Goal: Transaction & Acquisition: Purchase product/service

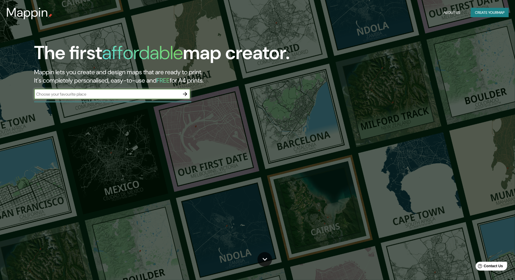
type input "[GEOGRAPHIC_DATA]"
click at [187, 95] on icon "button" at bounding box center [185, 94] width 6 height 6
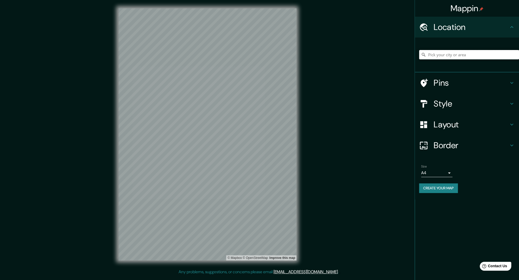
click at [436, 56] on input "Pick your city or area" at bounding box center [469, 54] width 100 height 9
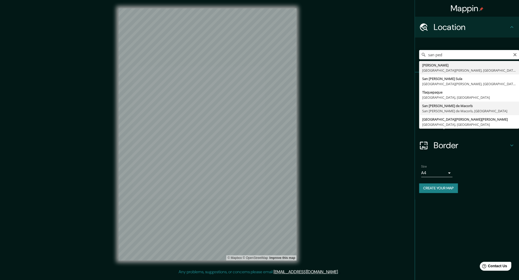
type input "San [PERSON_NAME] de Macorís, [GEOGRAPHIC_DATA][PERSON_NAME], [GEOGRAPHIC_DATA]"
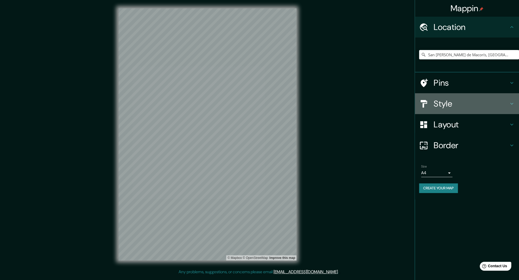
click at [513, 102] on icon at bounding box center [512, 104] width 6 height 6
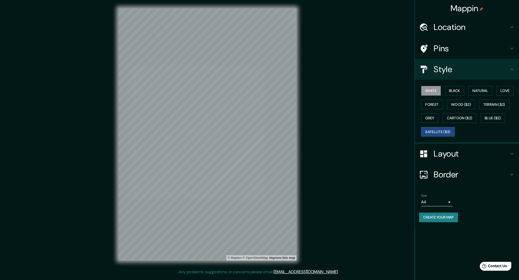
click at [444, 131] on button "Satellite ($3)" at bounding box center [437, 132] width 33 height 10
click at [315, 175] on div "Mappin Location [GEOGRAPHIC_DATA][PERSON_NAME], [GEOGRAPHIC_DATA][PERSON_NAME],…" at bounding box center [259, 138] width 519 height 277
click at [457, 91] on button "Black" at bounding box center [455, 91] width 20 height 10
click at [482, 93] on button "Natural" at bounding box center [481, 91] width 24 height 10
click at [431, 103] on button "Forest" at bounding box center [432, 105] width 22 height 10
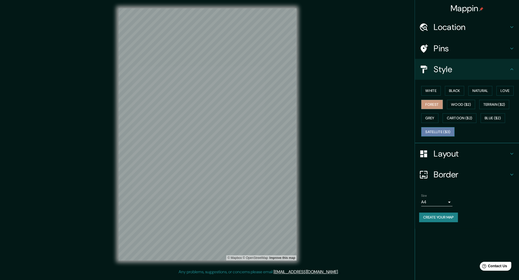
click at [434, 132] on button "Satellite ($3)" at bounding box center [437, 132] width 33 height 10
click at [427, 90] on button "White" at bounding box center [431, 91] width 20 height 10
click at [453, 92] on button "Black" at bounding box center [455, 91] width 20 height 10
click at [476, 92] on button "Natural" at bounding box center [481, 91] width 24 height 10
click at [439, 131] on button "Satellite ($3)" at bounding box center [437, 132] width 33 height 10
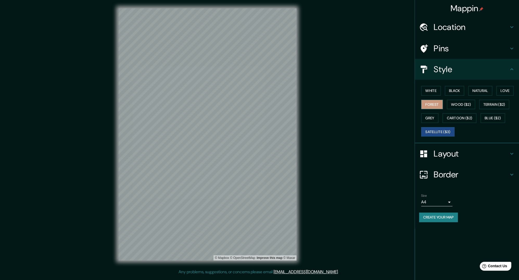
click at [435, 104] on button "Forest" at bounding box center [432, 105] width 22 height 10
click at [504, 90] on button "Love" at bounding box center [505, 91] width 17 height 10
click at [486, 91] on button "Natural" at bounding box center [481, 91] width 24 height 10
click at [427, 103] on button "Forest" at bounding box center [432, 105] width 22 height 10
click at [432, 118] on button "Grey" at bounding box center [429, 118] width 17 height 10
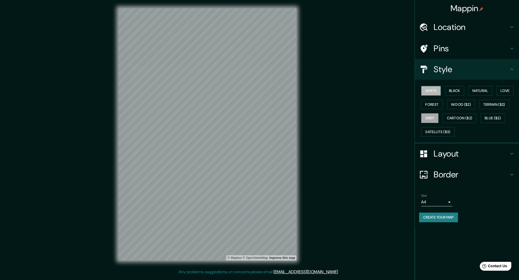
click at [431, 92] on button "White" at bounding box center [431, 91] width 20 height 10
click at [429, 116] on button "Grey" at bounding box center [429, 118] width 17 height 10
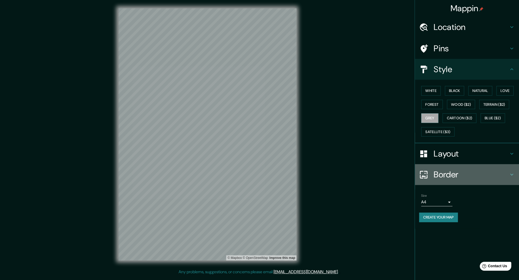
click at [514, 176] on icon at bounding box center [512, 174] width 6 height 6
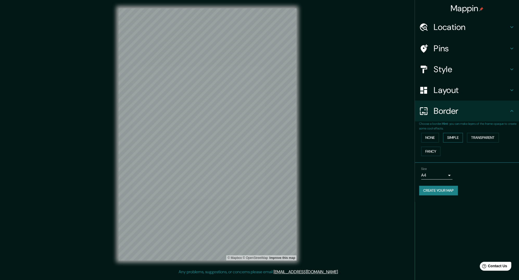
click at [452, 139] on button "Simple" at bounding box center [453, 138] width 20 height 10
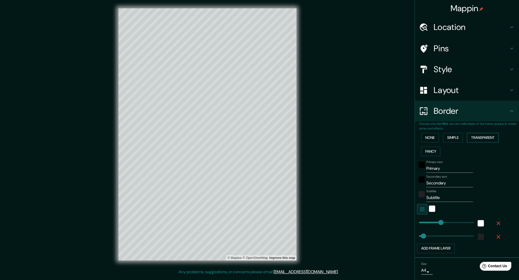
click at [484, 139] on button "Transparent" at bounding box center [483, 138] width 32 height 10
click at [426, 151] on button "Fancy" at bounding box center [430, 152] width 19 height 10
click at [424, 139] on button "None" at bounding box center [430, 138] width 18 height 10
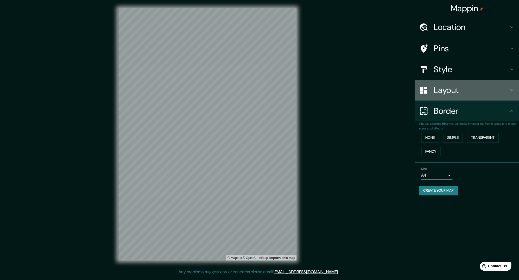
click at [514, 92] on icon at bounding box center [512, 90] width 6 height 6
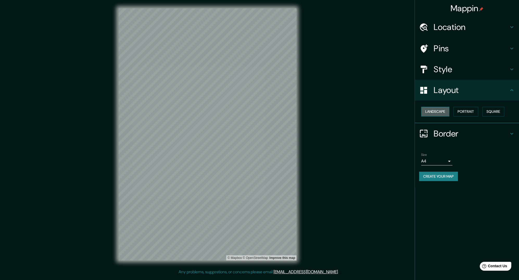
click at [441, 114] on button "Landscape" at bounding box center [435, 112] width 28 height 10
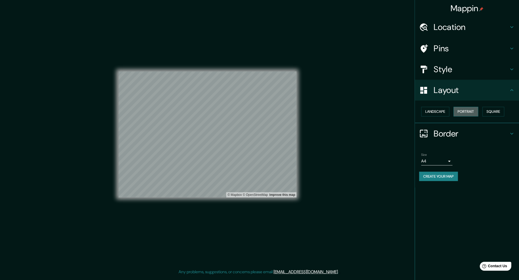
click at [471, 112] on button "Portrait" at bounding box center [466, 112] width 25 height 10
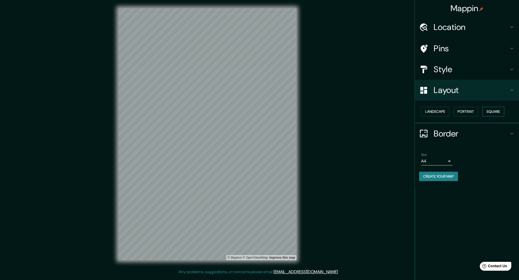
click at [491, 112] on button "Square" at bounding box center [494, 112] width 22 height 10
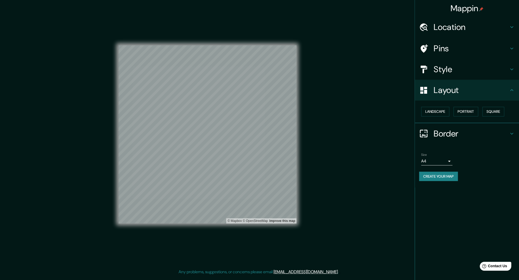
click at [435, 177] on button "Create your map" at bounding box center [438, 177] width 39 height 10
click at [442, 175] on button "Create your map" at bounding box center [438, 177] width 39 height 10
click at [324, 147] on div "Mappin Location [GEOGRAPHIC_DATA][PERSON_NAME], [GEOGRAPHIC_DATA][PERSON_NAME],…" at bounding box center [259, 138] width 519 height 277
click at [440, 110] on button "Landscape" at bounding box center [435, 112] width 28 height 10
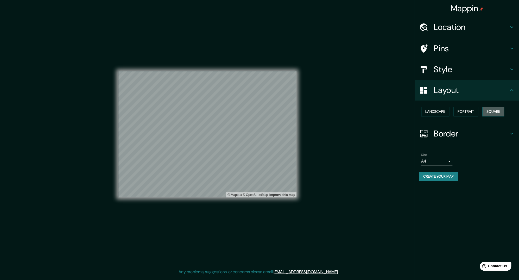
click at [494, 114] on button "Square" at bounding box center [494, 112] width 22 height 10
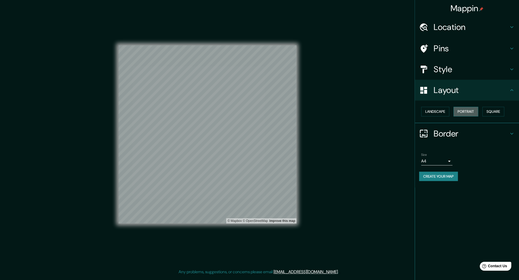
click at [472, 110] on button "Portrait" at bounding box center [466, 112] width 25 height 10
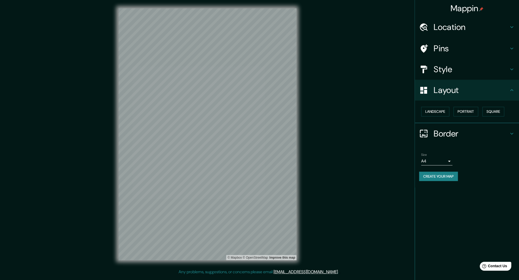
click at [449, 179] on button "Create your map" at bounding box center [438, 177] width 39 height 10
click at [480, 73] on h4 "Style" at bounding box center [471, 69] width 75 height 10
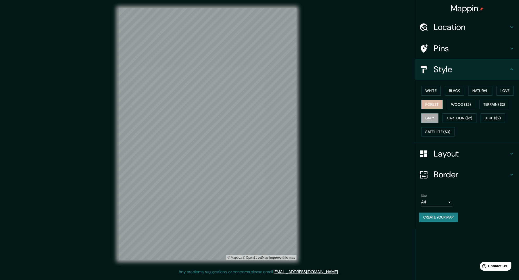
click at [431, 107] on button "Forest" at bounding box center [432, 105] width 22 height 10
click at [437, 220] on button "Create your map" at bounding box center [438, 218] width 39 height 10
click at [447, 217] on button "Create your map" at bounding box center [438, 218] width 39 height 10
click at [447, 217] on div "Create your map" at bounding box center [467, 218] width 96 height 10
click at [396, 204] on div "Mappin Location [GEOGRAPHIC_DATA][PERSON_NAME], [GEOGRAPHIC_DATA][PERSON_NAME],…" at bounding box center [259, 138] width 519 height 277
